Goal: Task Accomplishment & Management: Use online tool/utility

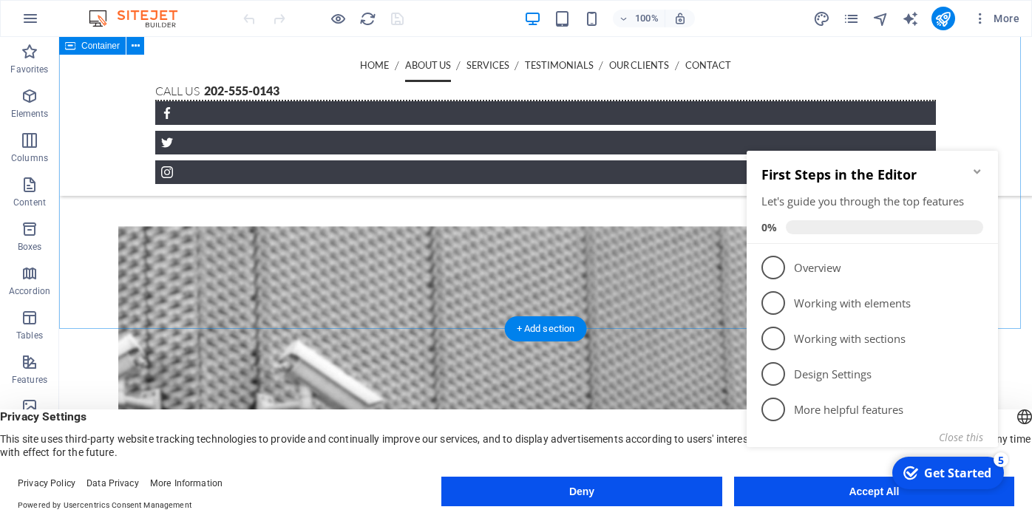
scroll to position [947, 0]
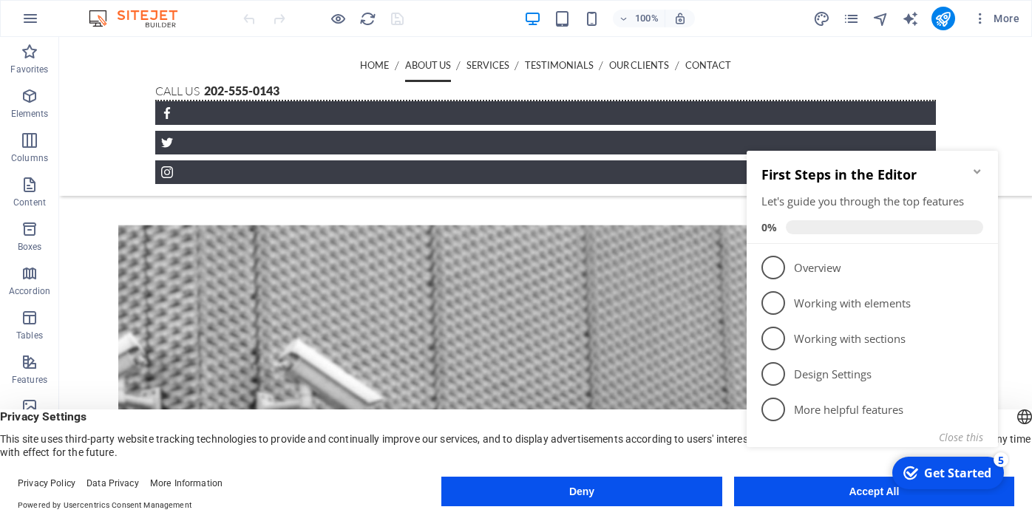
click at [979, 168] on icon "Minimize checklist" at bounding box center [977, 172] width 12 height 12
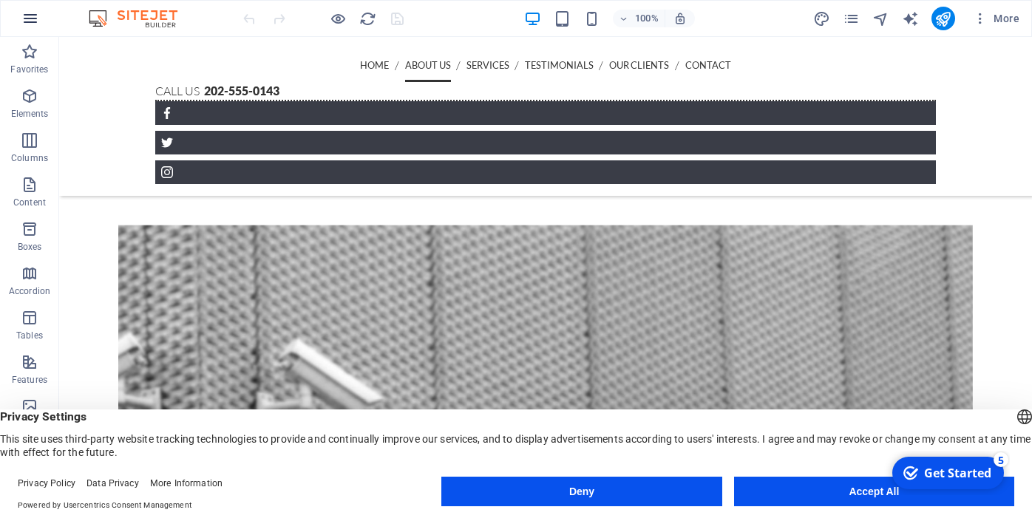
click at [30, 13] on icon "button" at bounding box center [30, 19] width 18 height 18
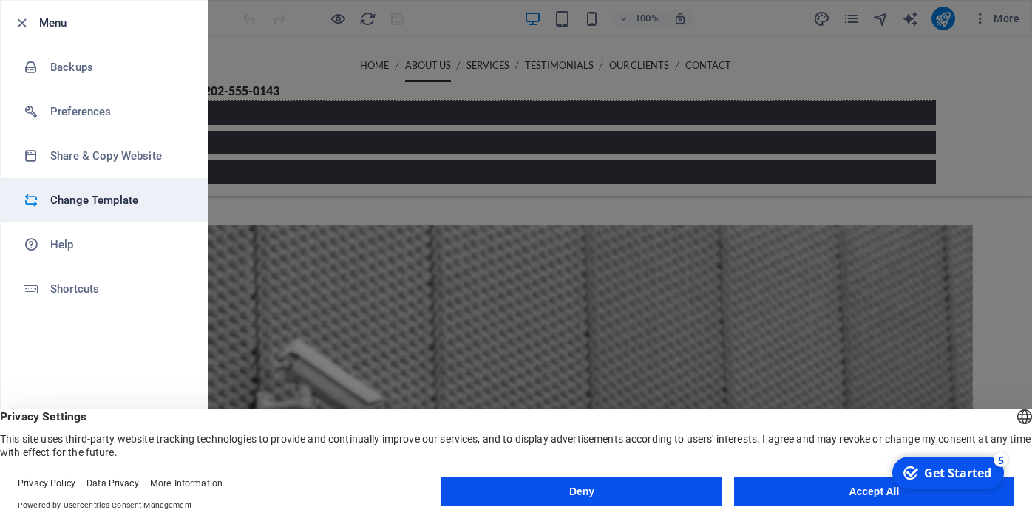
click at [69, 205] on h6 "Change Template" at bounding box center [118, 200] width 137 height 18
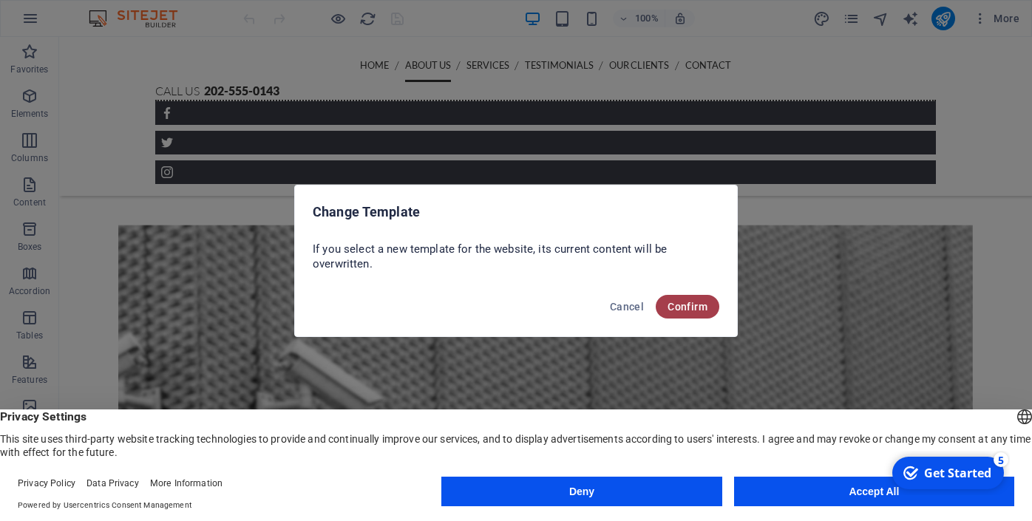
click at [680, 306] on span "Confirm" at bounding box center [687, 307] width 40 height 12
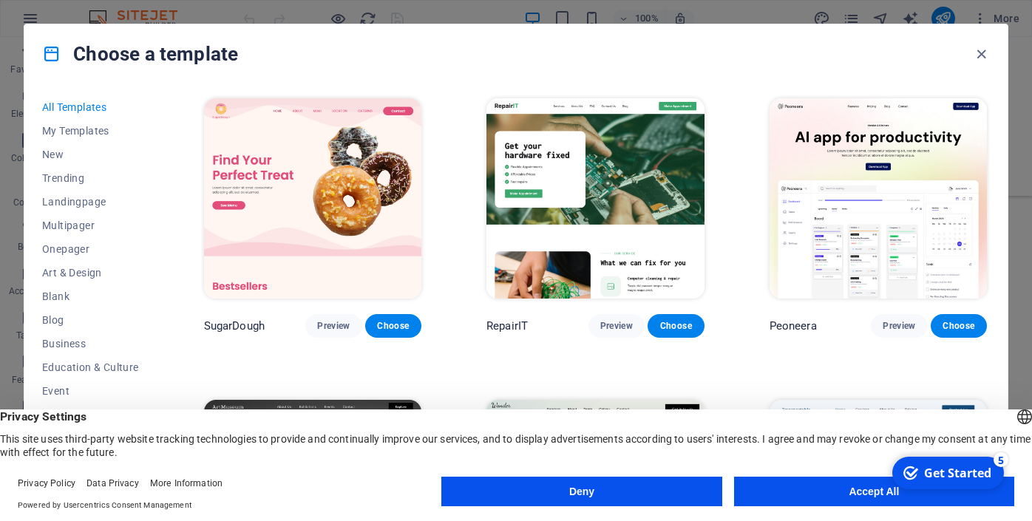
click at [861, 489] on button "Accept All" at bounding box center [874, 492] width 280 height 30
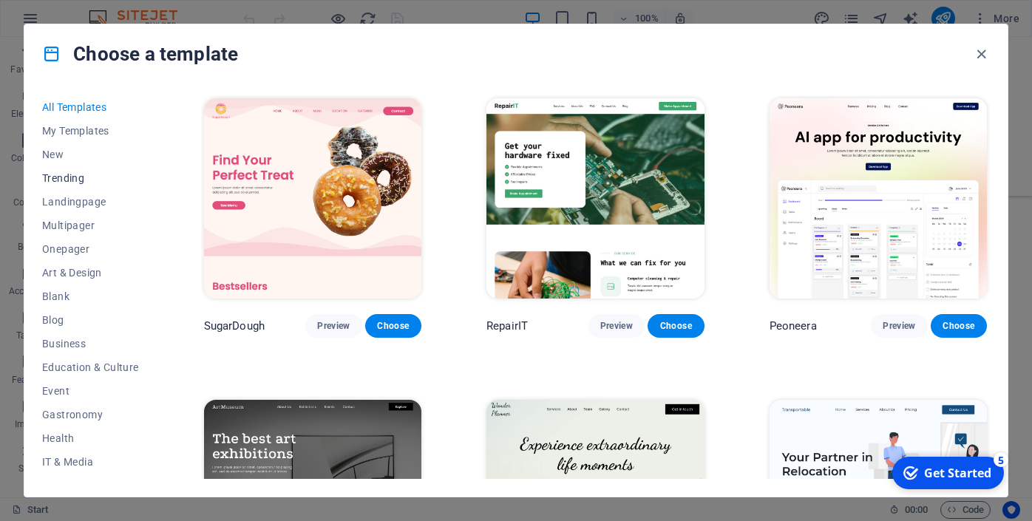
click at [71, 174] on span "Trending" at bounding box center [90, 178] width 97 height 12
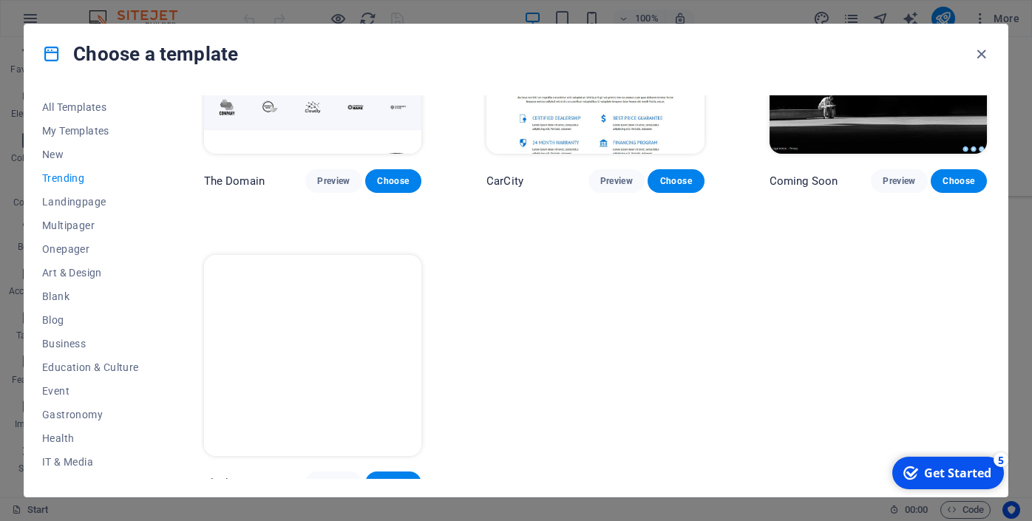
scroll to position [1355, 0]
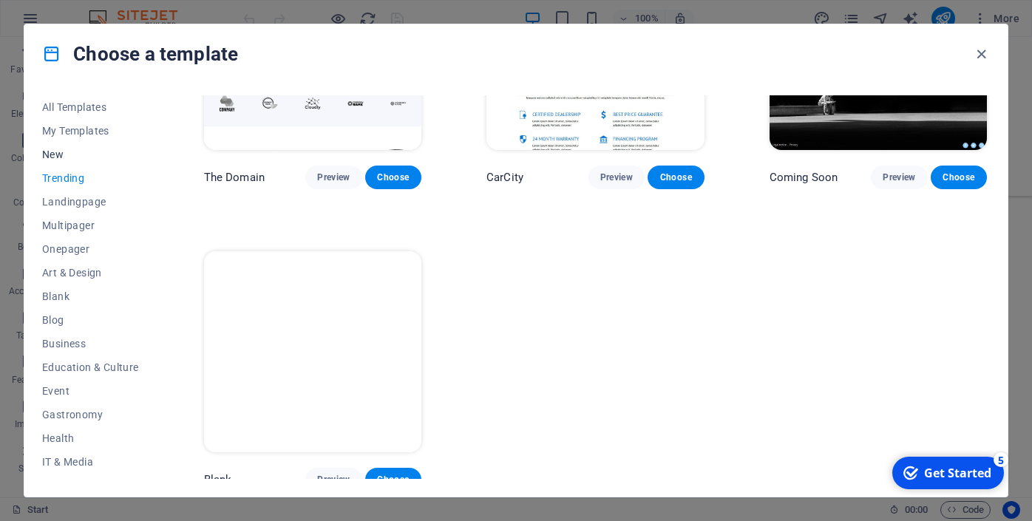
click at [61, 154] on span "New" at bounding box center [90, 155] width 97 height 12
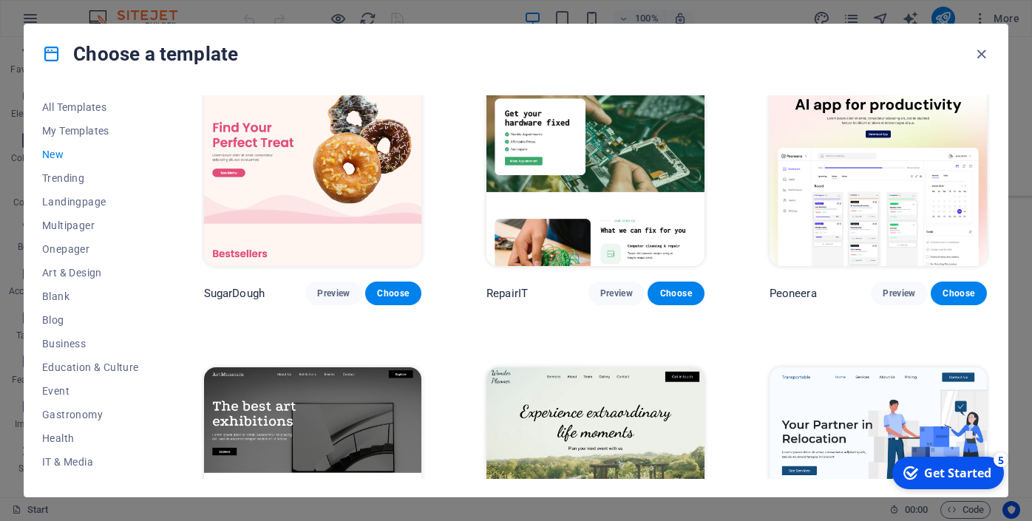
scroll to position [0, 0]
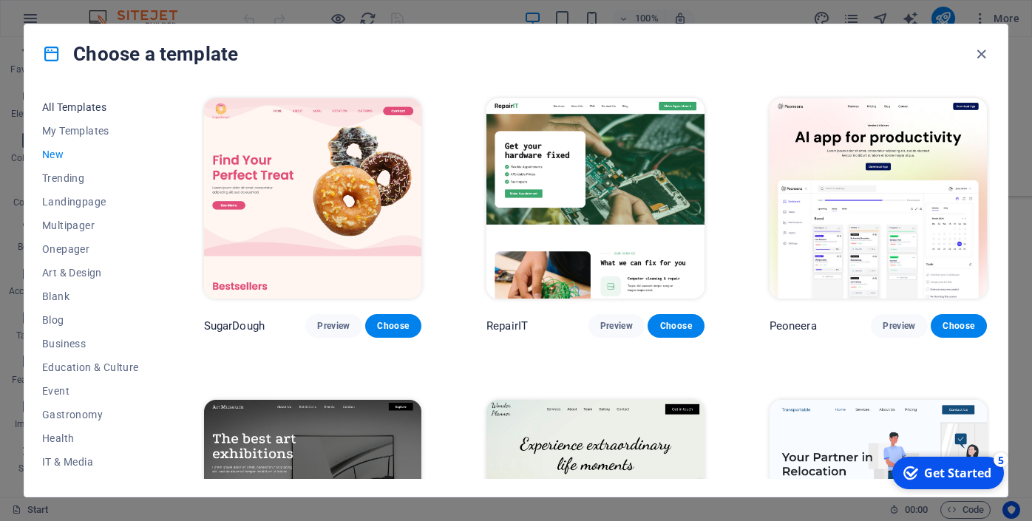
click at [82, 109] on span "All Templates" at bounding box center [90, 107] width 97 height 12
click at [86, 133] on span "My Templates" at bounding box center [90, 131] width 97 height 12
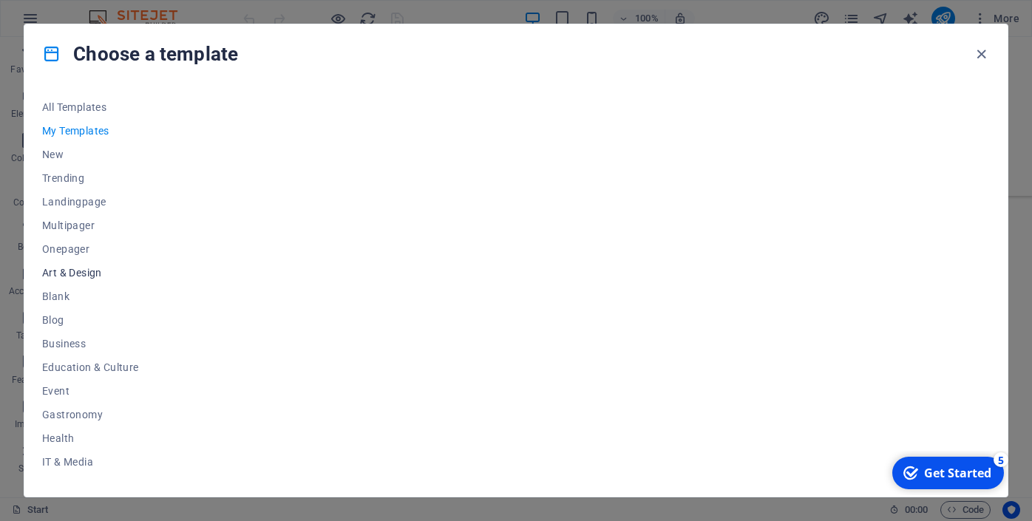
click at [89, 276] on span "Art & Design" at bounding box center [90, 273] width 97 height 12
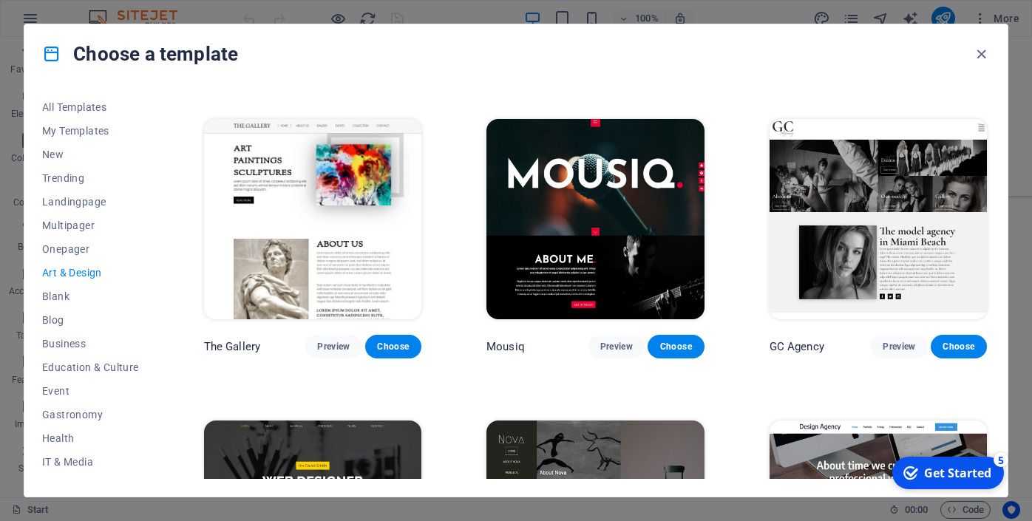
scroll to position [584, 0]
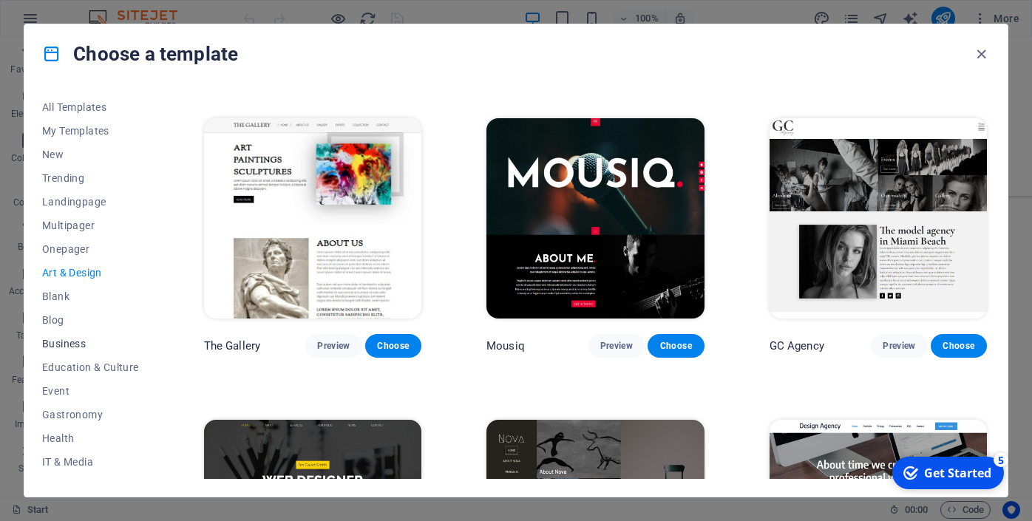
click at [62, 344] on span "Business" at bounding box center [90, 344] width 97 height 12
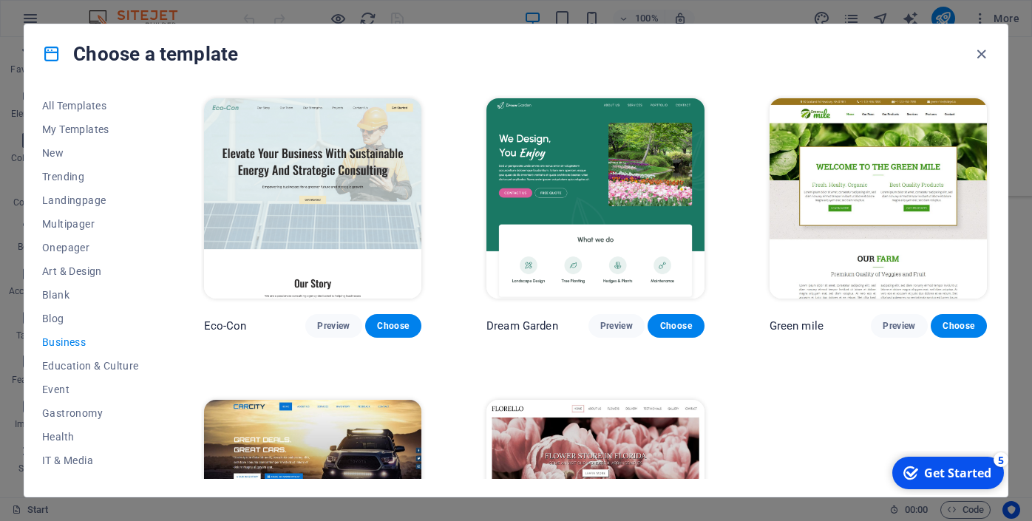
scroll to position [2, 0]
click at [708, 369] on div "Eco-Con Preview Choose Dream Garden Preview Choose Green mile Preview Choose Ca…" at bounding box center [595, 367] width 788 height 545
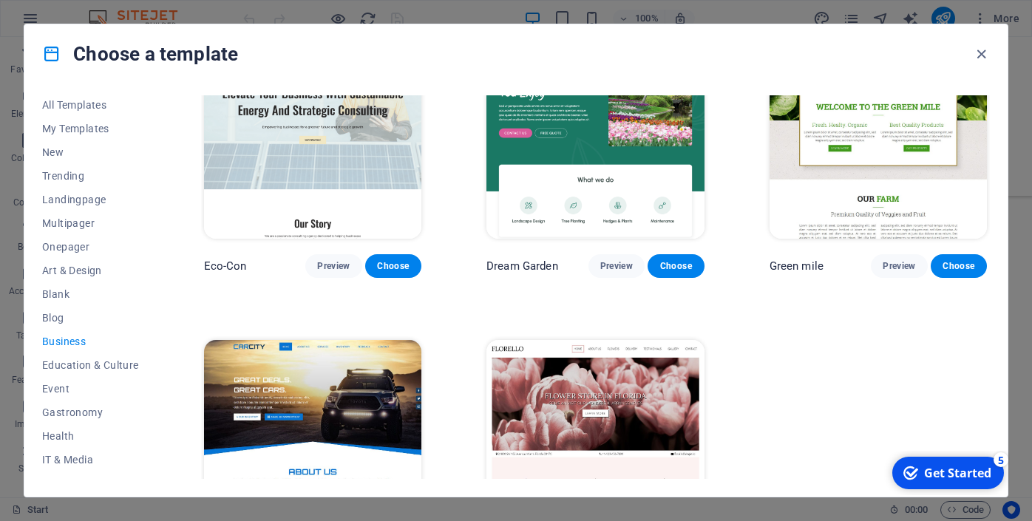
scroll to position [157, 0]
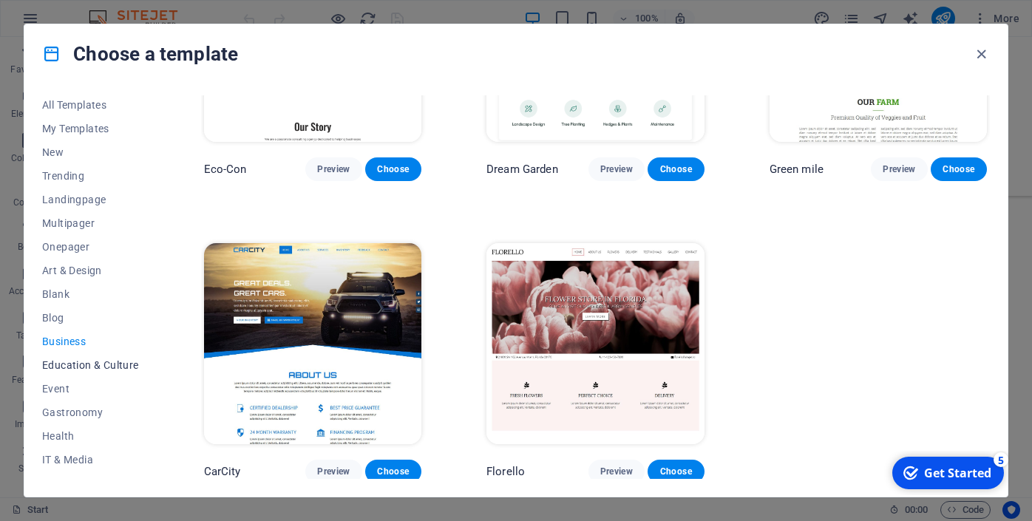
click at [108, 364] on span "Education & Culture" at bounding box center [90, 365] width 97 height 12
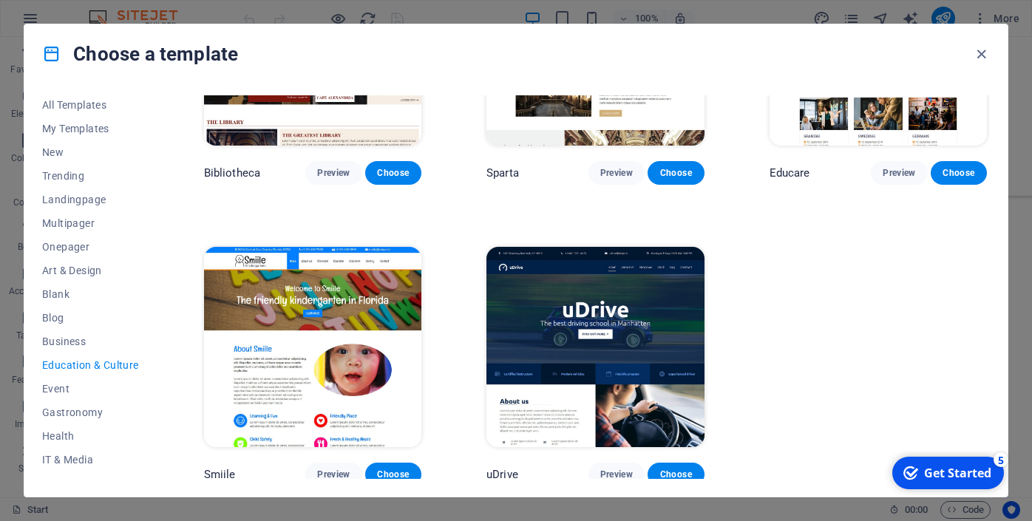
scroll to position [456, 0]
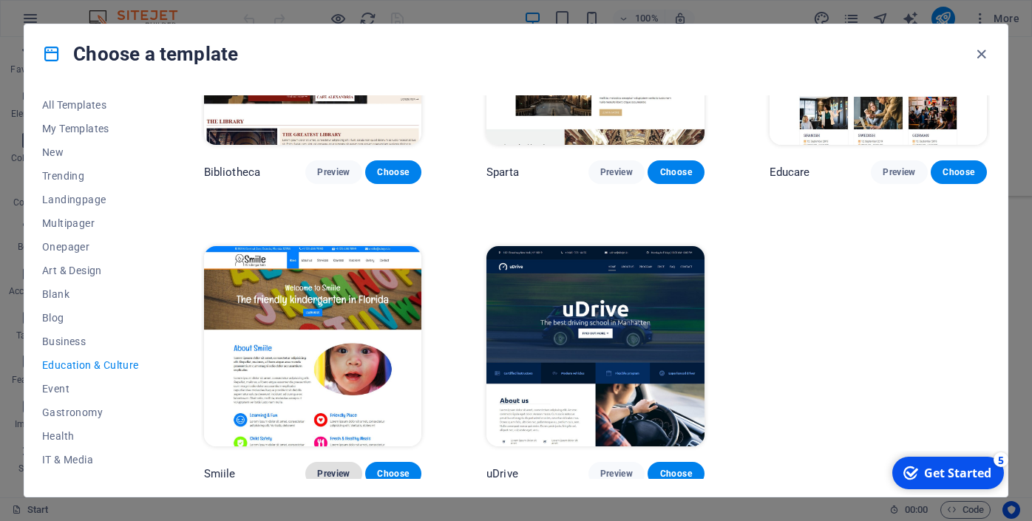
click at [337, 470] on span "Preview" at bounding box center [333, 474] width 33 height 12
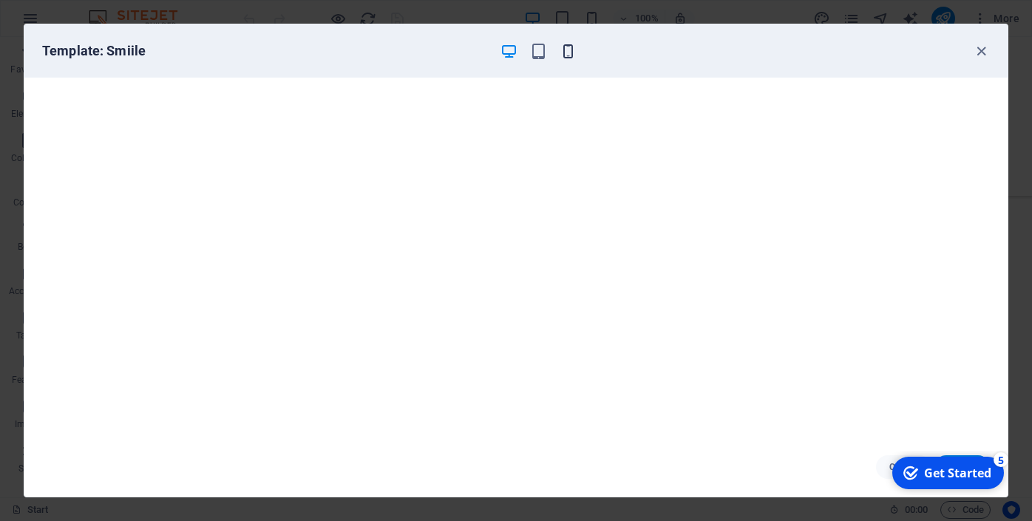
click at [567, 51] on icon "button" at bounding box center [567, 51] width 17 height 17
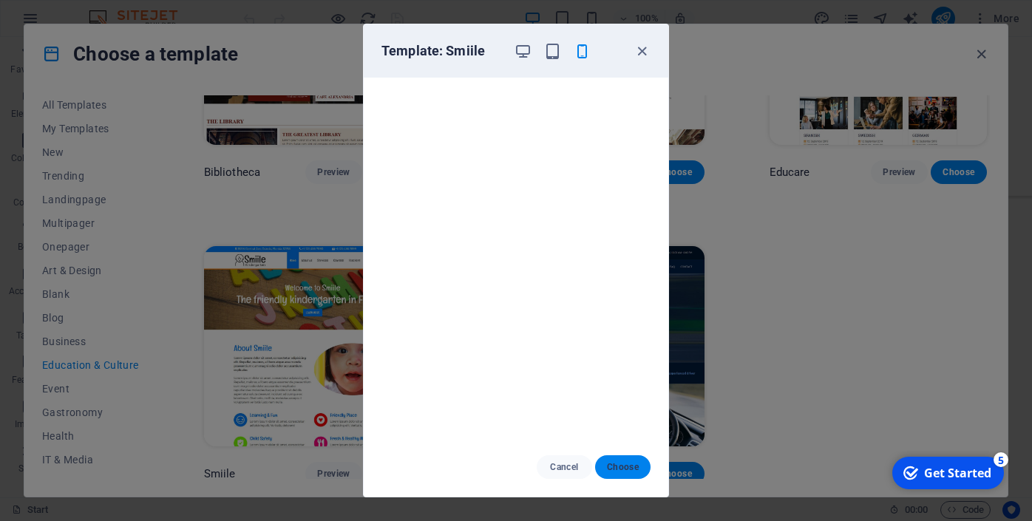
click at [635, 468] on span "Choose" at bounding box center [623, 467] width 32 height 12
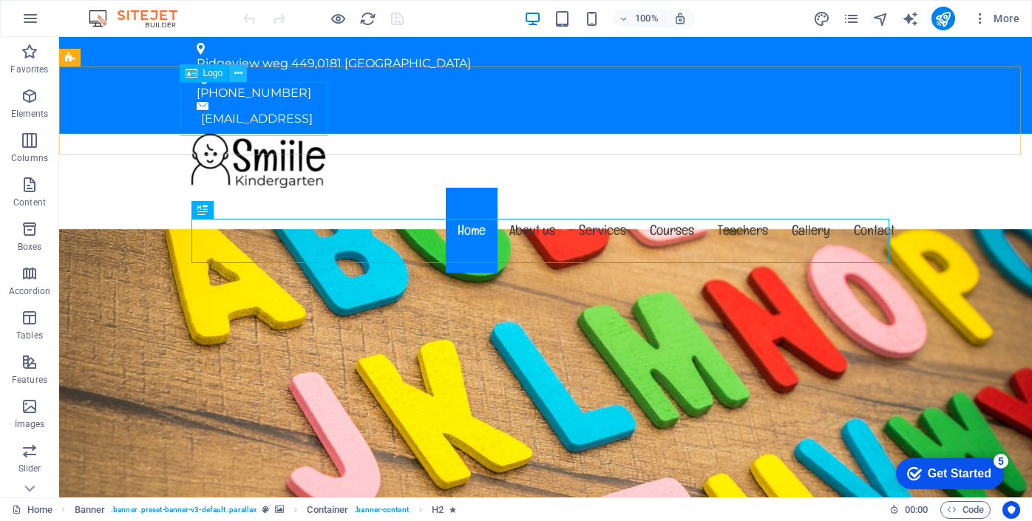
click at [240, 72] on icon at bounding box center [238, 74] width 8 height 16
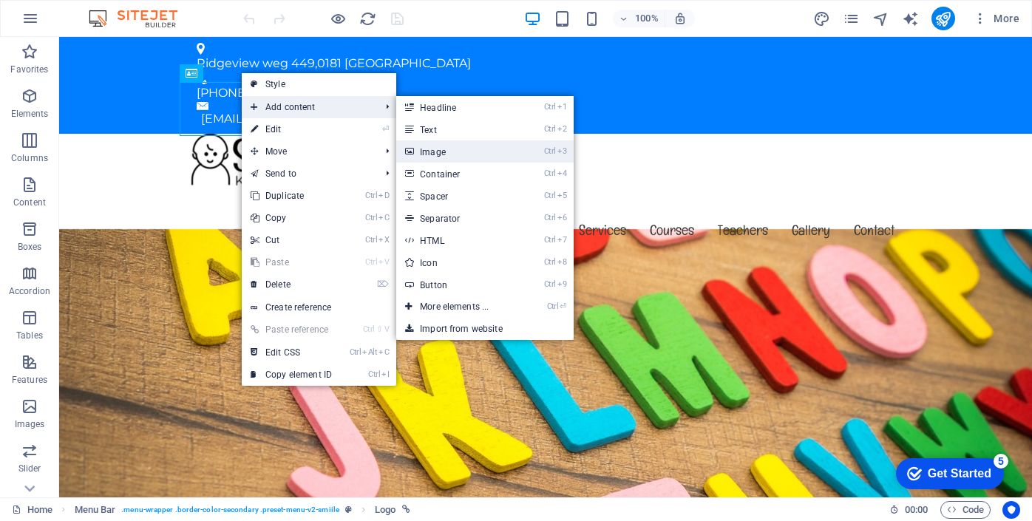
drag, startPoint x: 115, startPoint y: 120, endPoint x: 428, endPoint y: 150, distance: 314.8
click at [428, 150] on link "Ctrl 3 Image" at bounding box center [457, 151] width 122 height 22
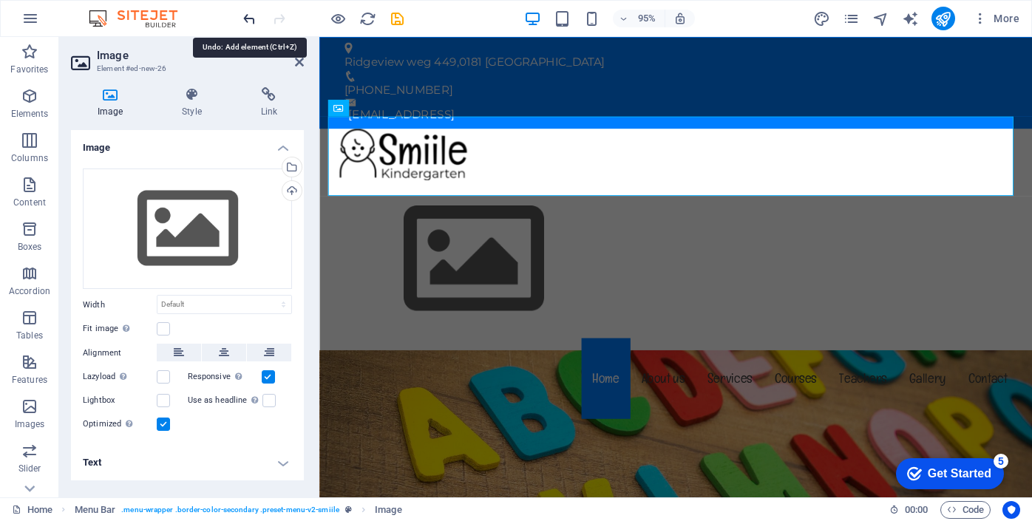
click at [251, 18] on icon "undo" at bounding box center [249, 18] width 17 height 17
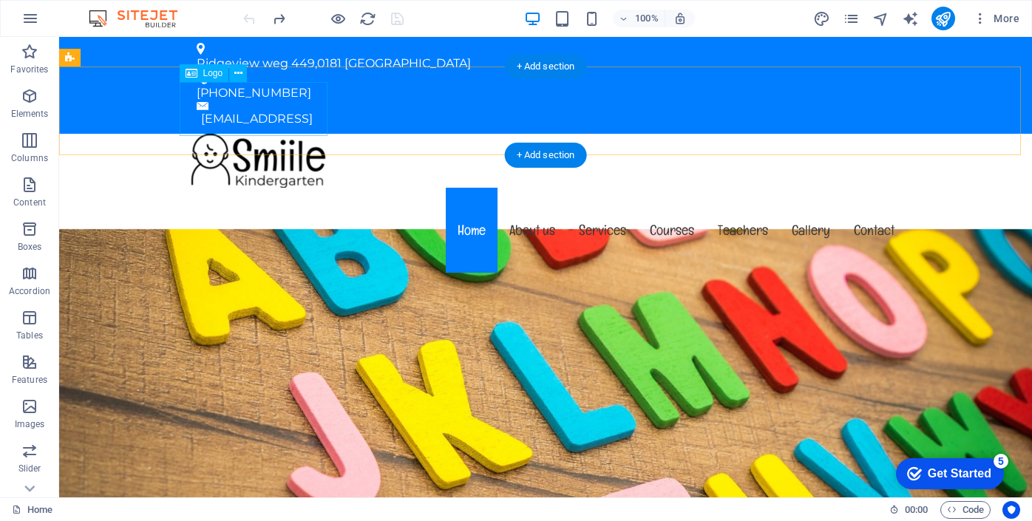
click at [262, 134] on div at bounding box center [545, 161] width 721 height 54
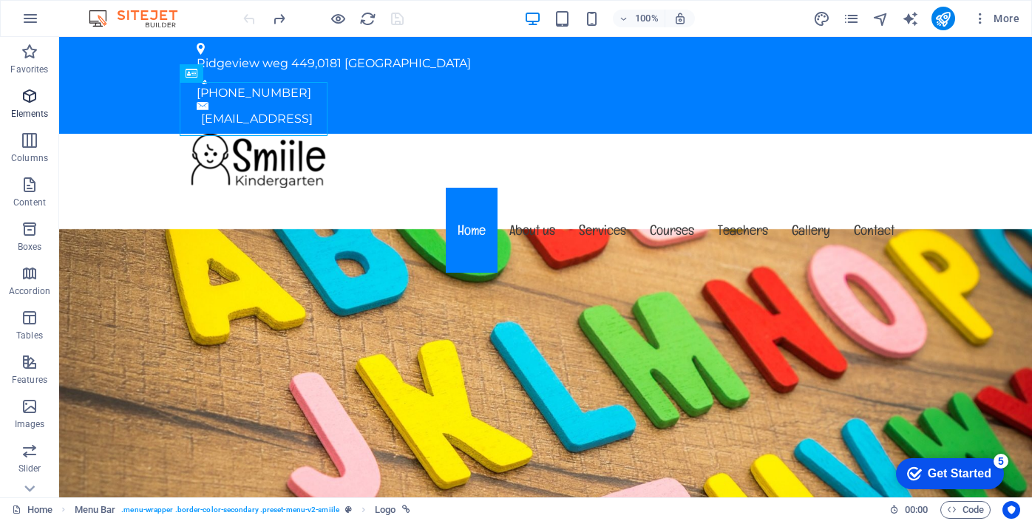
click at [39, 99] on span "Elements" at bounding box center [29, 104] width 59 height 35
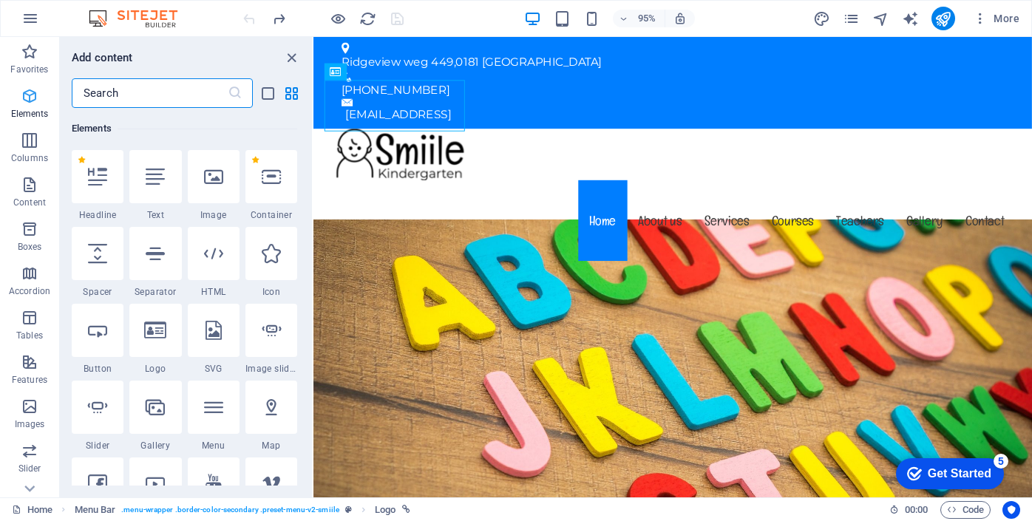
scroll to position [157, 0]
click at [161, 323] on icon at bounding box center [155, 330] width 22 height 19
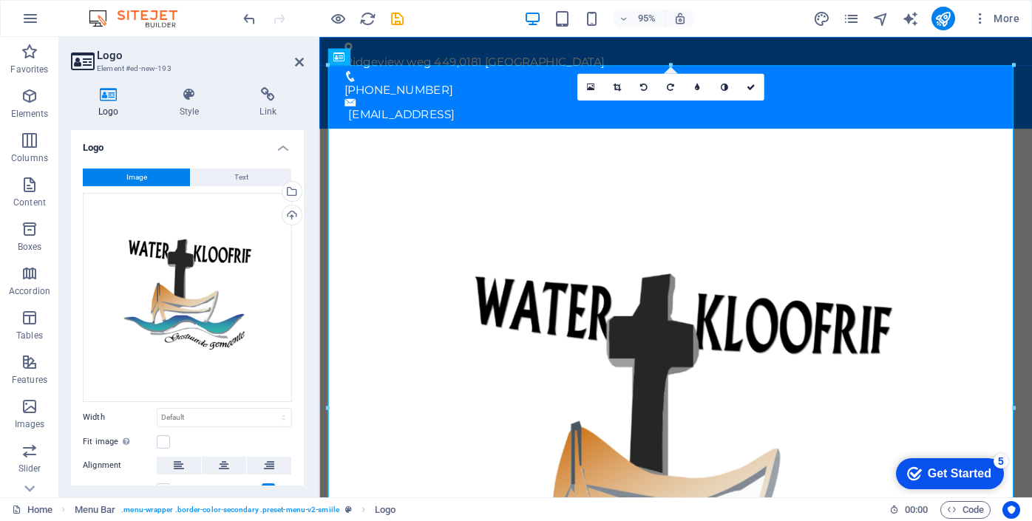
click at [299, 412] on div "Image Text Drag files here, click to choose files or select files from Files or…" at bounding box center [187, 357] width 233 height 401
click at [192, 103] on h4 "Style" at bounding box center [192, 102] width 81 height 31
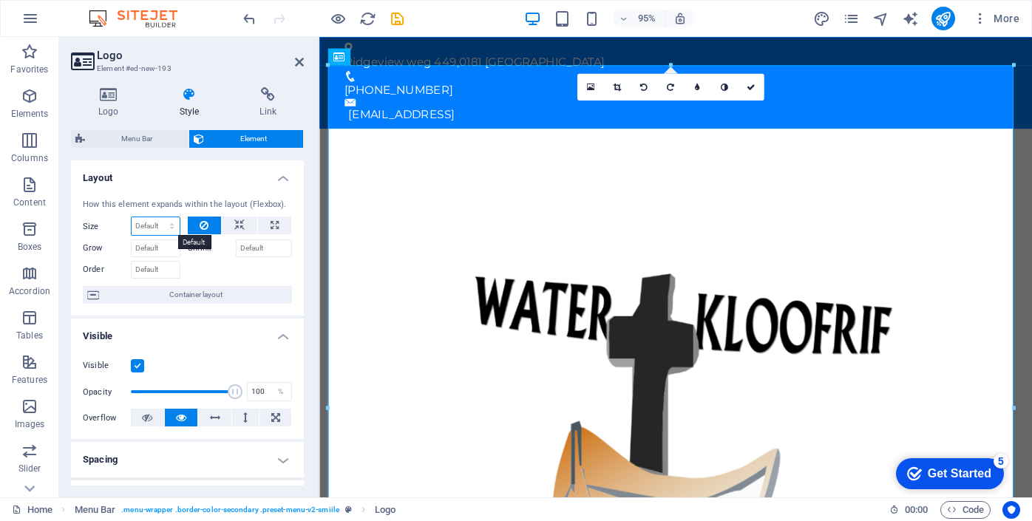
click at [171, 228] on select "Default auto px % 1/1 1/2 1/3 1/4 1/5 1/6 1/7 1/8 1/9 1/10" at bounding box center [156, 226] width 48 height 18
click at [232, 265] on div at bounding box center [240, 267] width 105 height 21
click at [201, 249] on label "Shrink" at bounding box center [212, 248] width 48 height 18
click at [236, 249] on input "Shrink" at bounding box center [264, 248] width 57 height 18
click at [201, 249] on label "Shrink" at bounding box center [212, 248] width 48 height 18
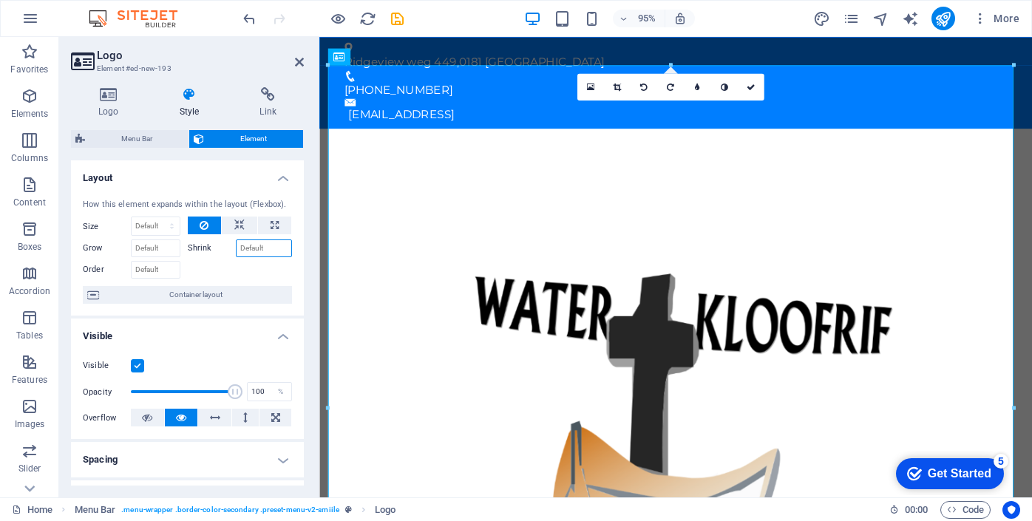
click at [236, 249] on input "Shrink" at bounding box center [264, 248] width 57 height 18
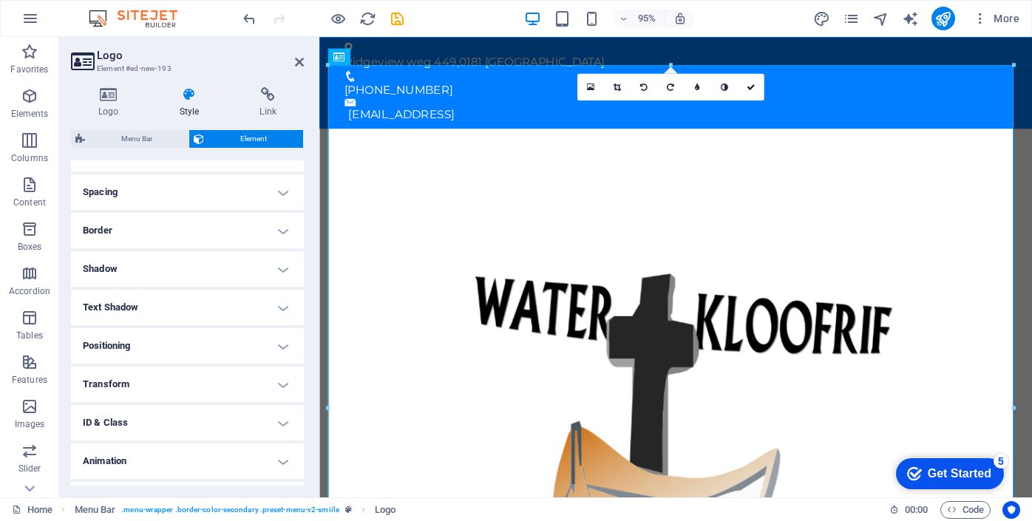
scroll to position [0, 0]
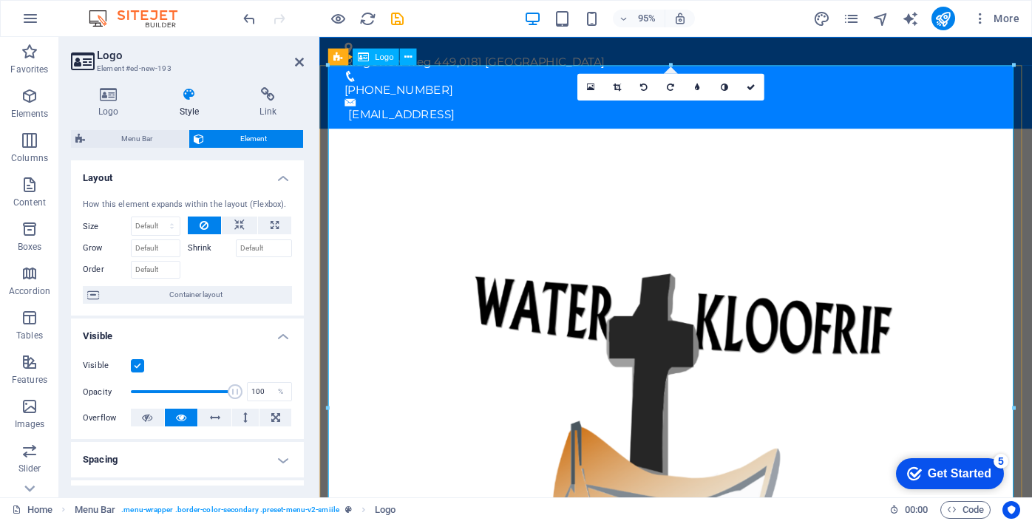
click at [448, 168] on div at bounding box center [694, 494] width 721 height 721
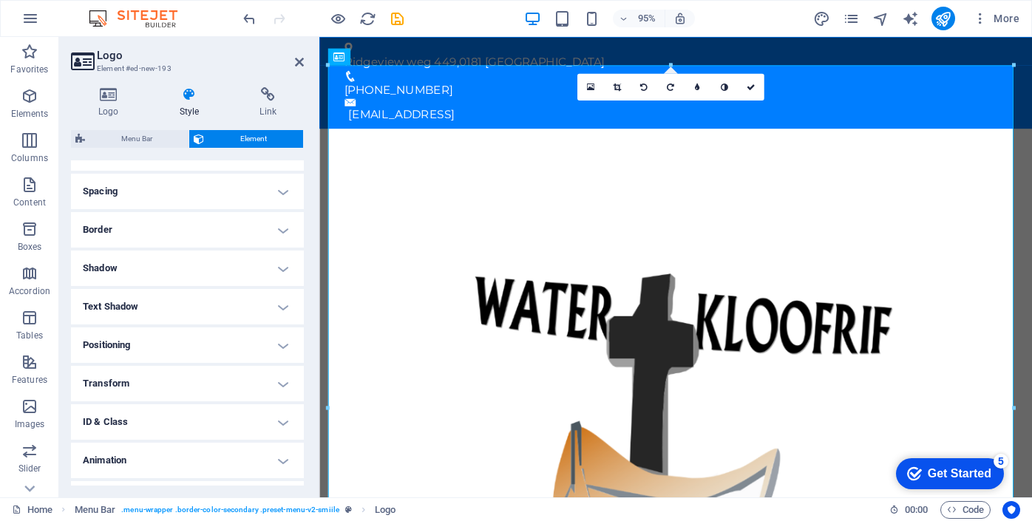
scroll to position [299, 0]
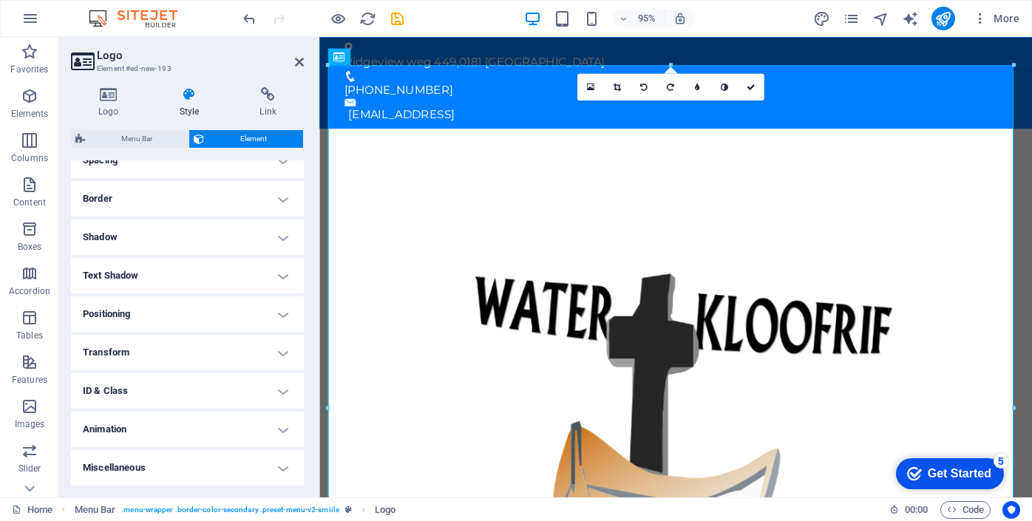
click at [967, 474] on div "Get Started" at bounding box center [959, 473] width 64 height 13
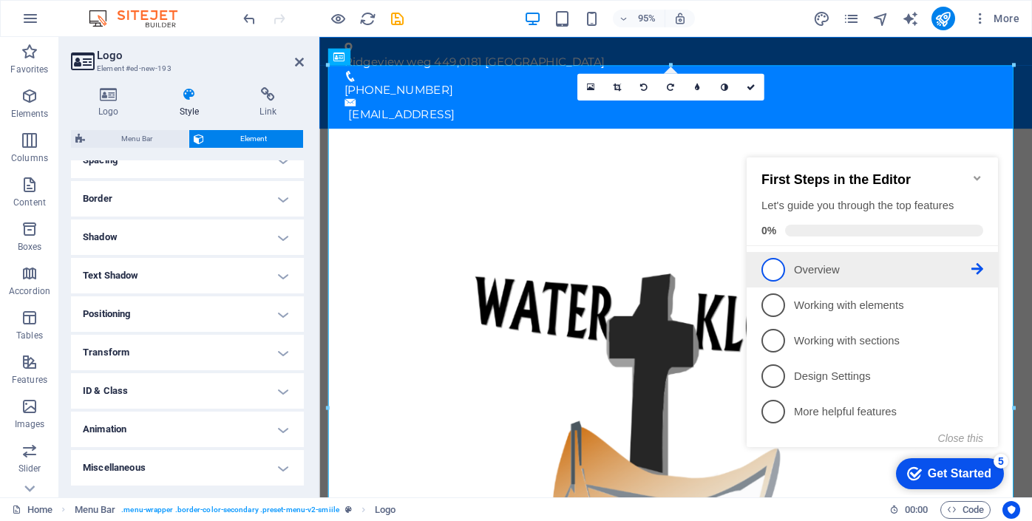
click at [774, 270] on span "1" at bounding box center [773, 270] width 24 height 24
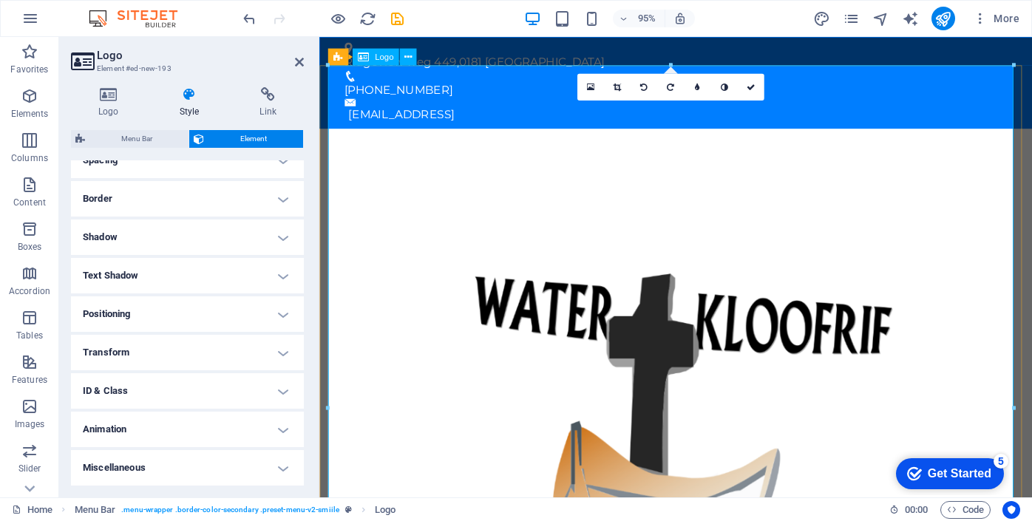
scroll to position [0, 0]
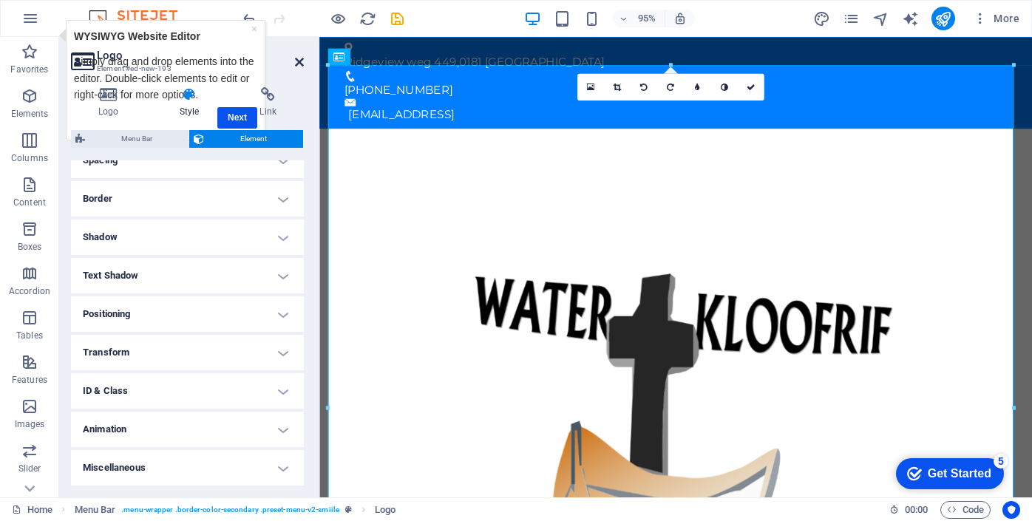
click at [296, 62] on icon at bounding box center [299, 62] width 9 height 12
